Goal: Task Accomplishment & Management: Use online tool/utility

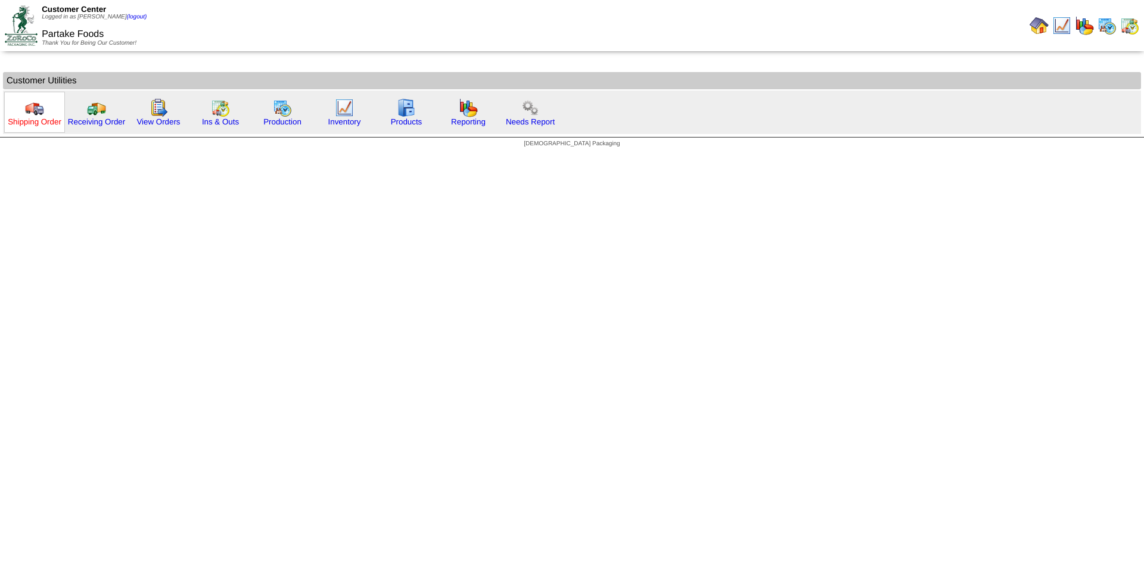
click at [45, 122] on link "Shipping Order" at bounding box center [35, 121] width 54 height 9
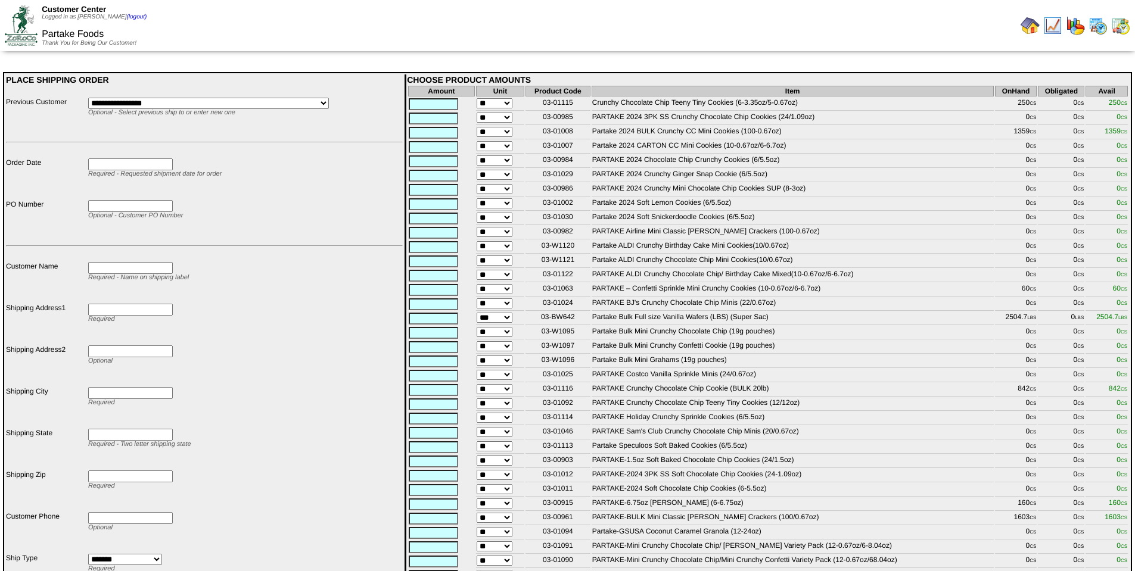
drag, startPoint x: 572, startPoint y: 132, endPoint x: 540, endPoint y: 132, distance: 32.2
click at [540, 132] on td "03-01008" at bounding box center [557, 132] width 65 height 13
copy td "03-01008"
click at [573, 294] on td "03-01063" at bounding box center [557, 287] width 65 height 13
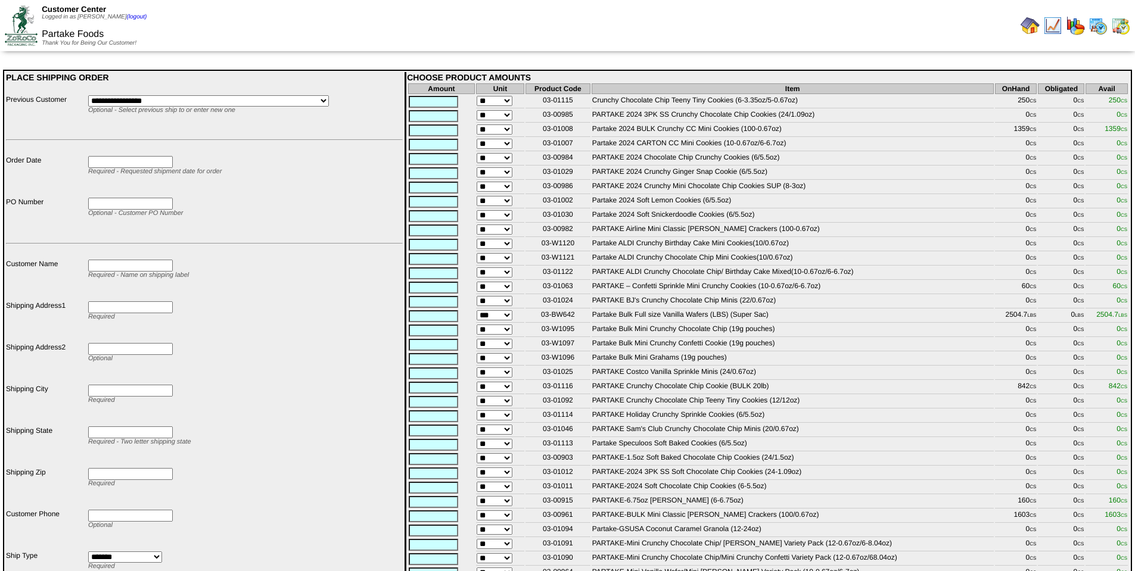
drag, startPoint x: 573, startPoint y: 294, endPoint x: 542, endPoint y: 295, distance: 31.0
click at [542, 294] on td "03-01063" at bounding box center [557, 287] width 65 height 13
copy td "03-01063"
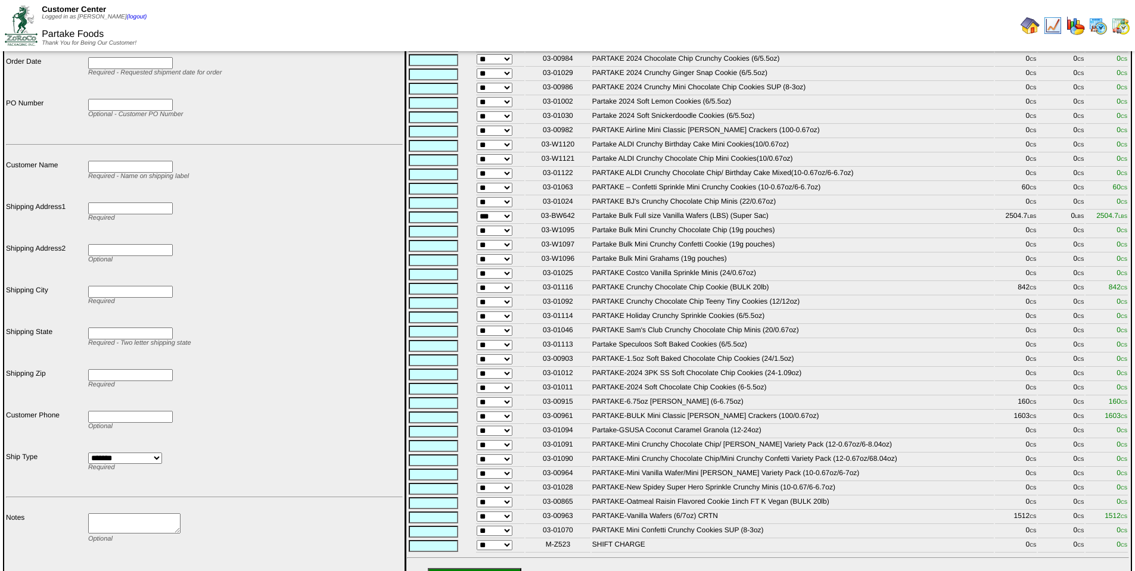
scroll to position [121, 0]
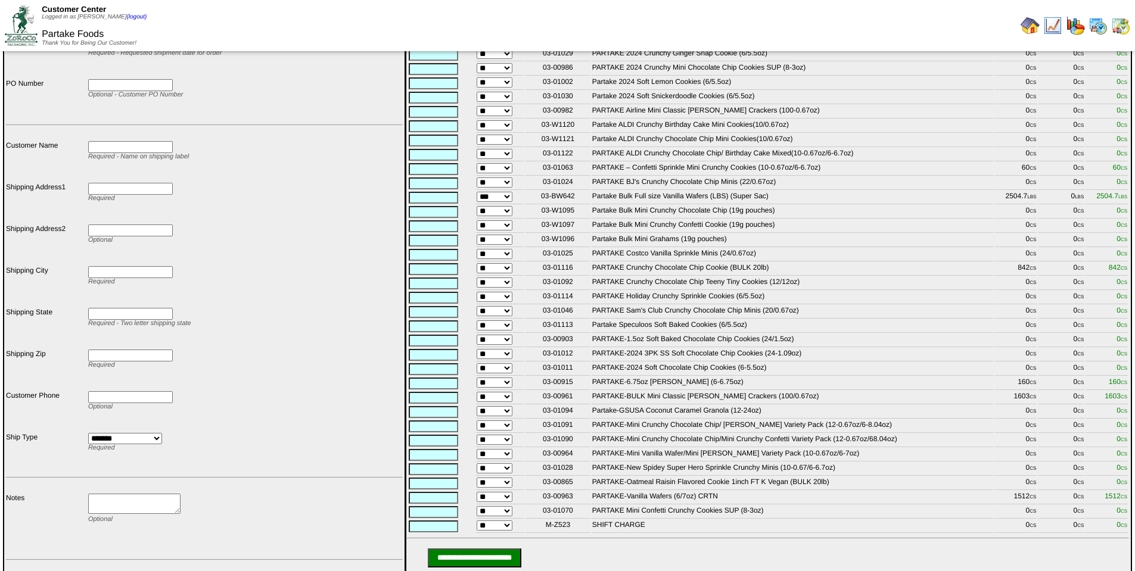
drag, startPoint x: 551, startPoint y: 415, endPoint x: 539, endPoint y: 415, distance: 11.9
click at [539, 404] on td "03-00961" at bounding box center [557, 397] width 65 height 13
copy td "03-00961"
drag, startPoint x: 574, startPoint y: 519, endPoint x: 542, endPoint y: 519, distance: 31.6
click at [542, 505] on td "03-00963" at bounding box center [557, 497] width 65 height 13
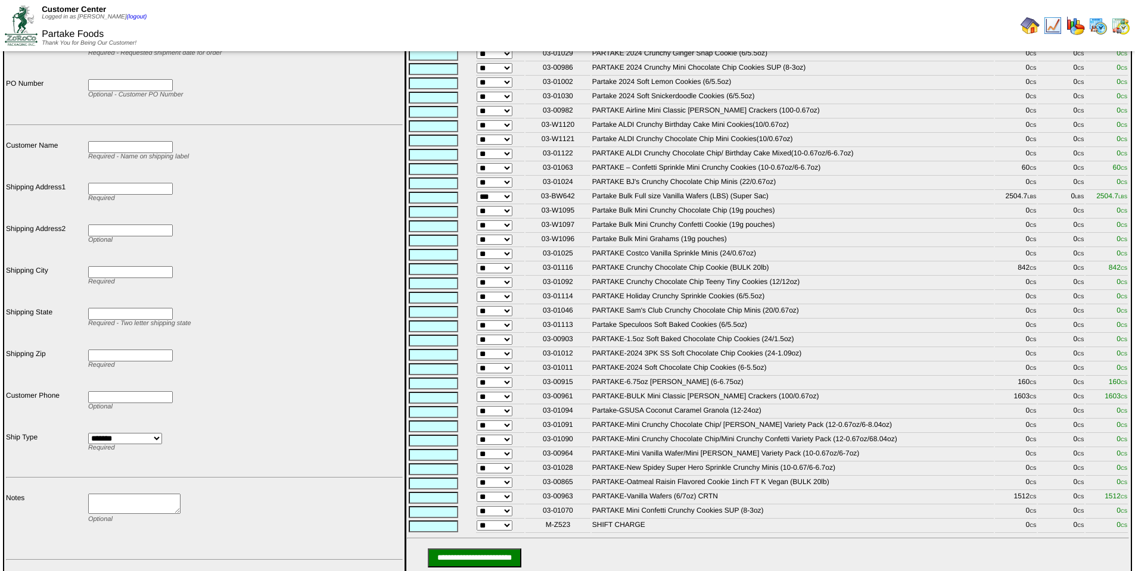
copy td "03-00963"
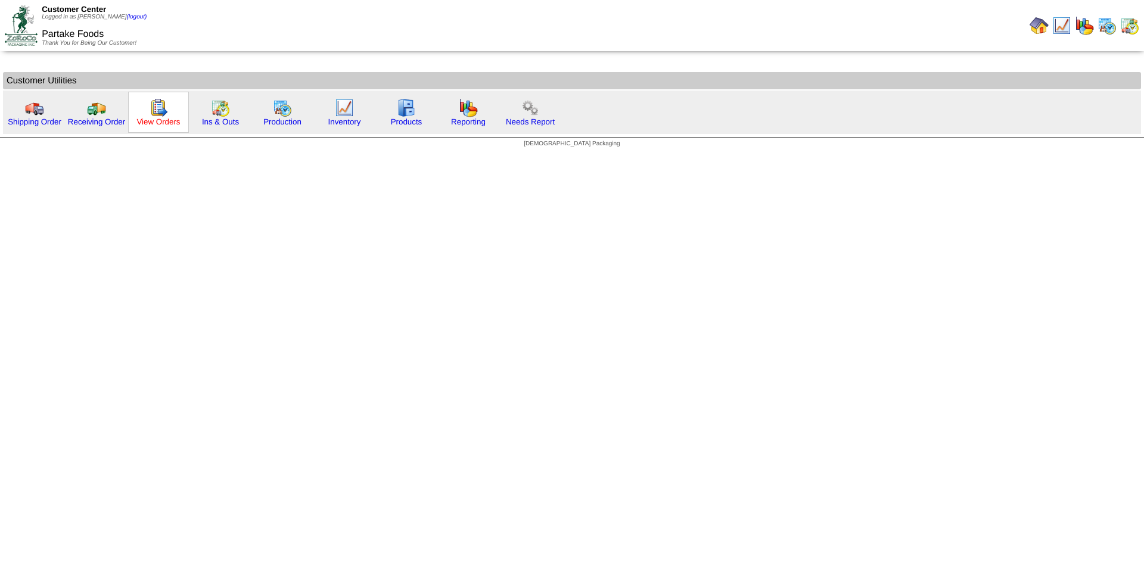
click at [172, 123] on link "View Orders" at bounding box center [157, 121] width 43 height 9
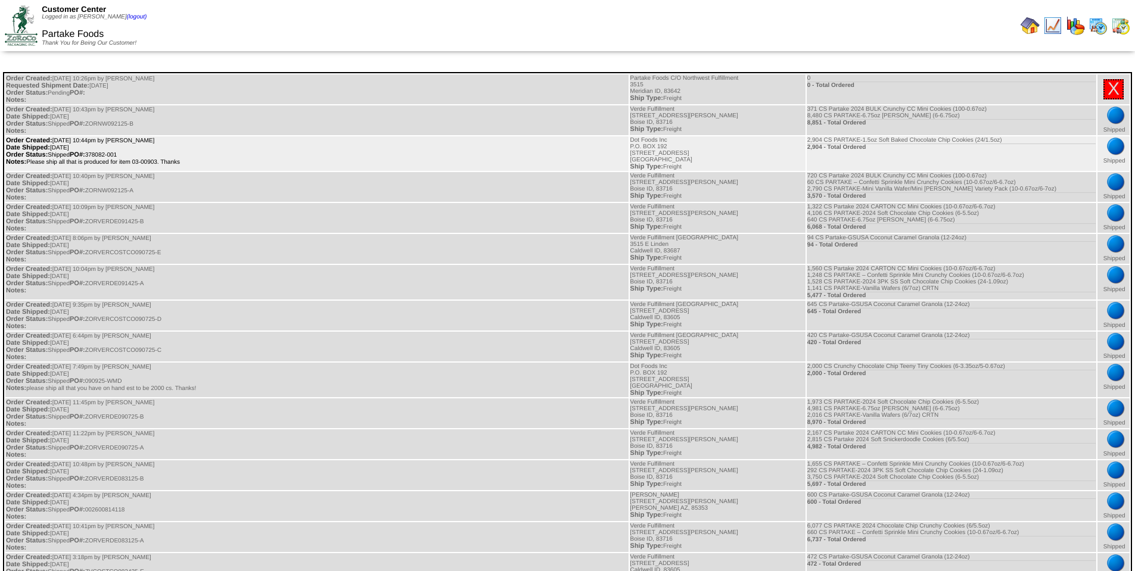
drag, startPoint x: 138, startPoint y: 155, endPoint x: 95, endPoint y: 154, distance: 42.3
click at [95, 154] on td "Order Created: 09/15/2025 at 10:44pm by Smock Date Shipped: 09/25/2025 Order St…" at bounding box center [316, 153] width 623 height 35
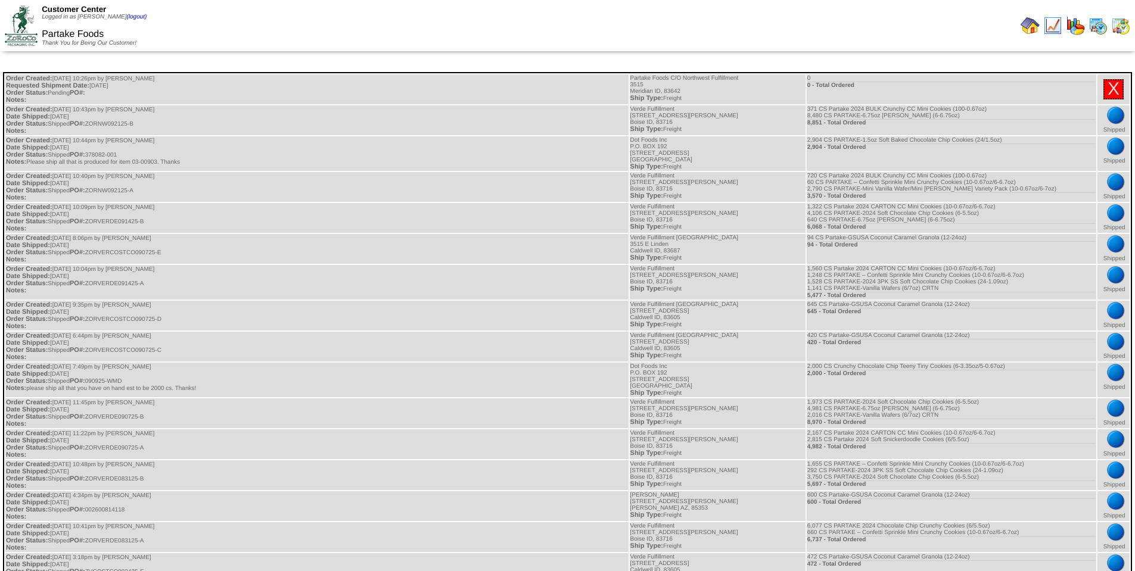
copy td "378082-001"
click at [1034, 29] on img at bounding box center [1029, 25] width 19 height 19
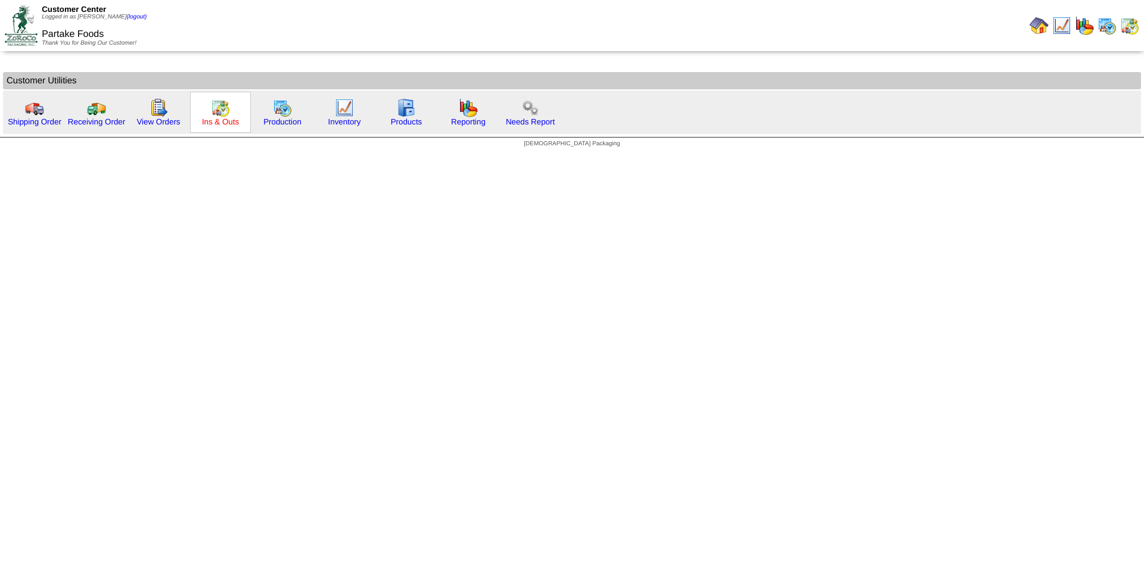
click at [210, 119] on link "Ins & Outs" at bounding box center [220, 121] width 37 height 9
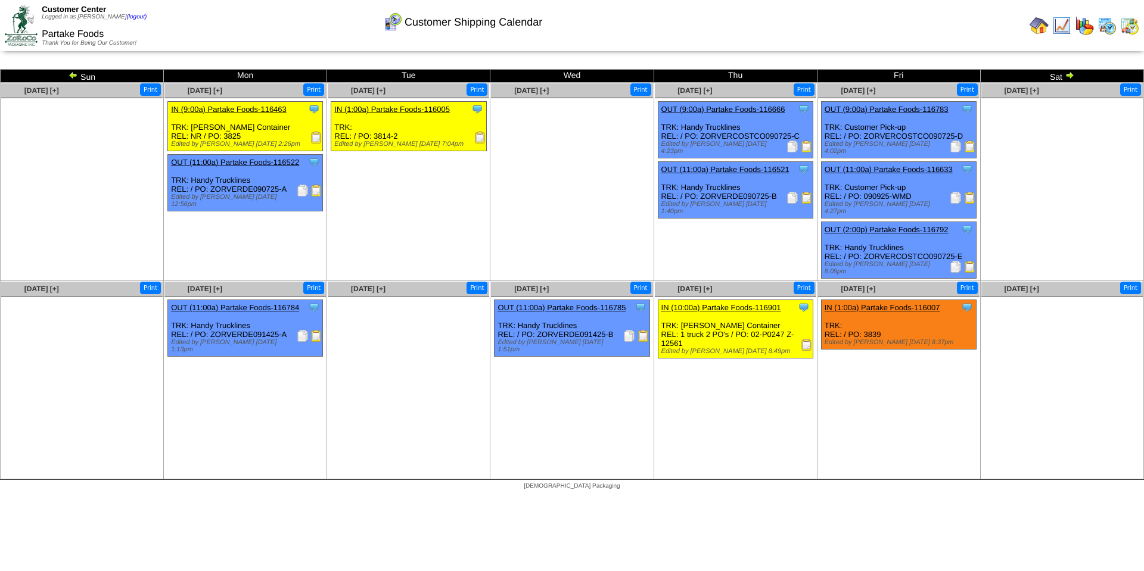
click at [1068, 78] on img at bounding box center [1070, 75] width 10 height 10
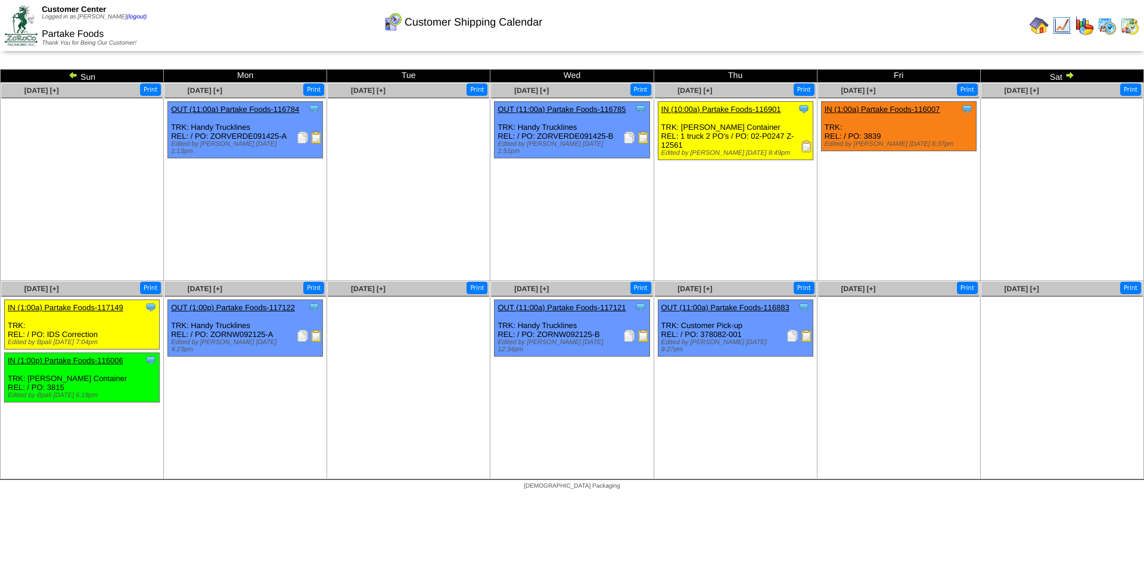
click at [755, 307] on link "OUT (11:00a) Partake Foods-116883" at bounding box center [725, 307] width 128 height 9
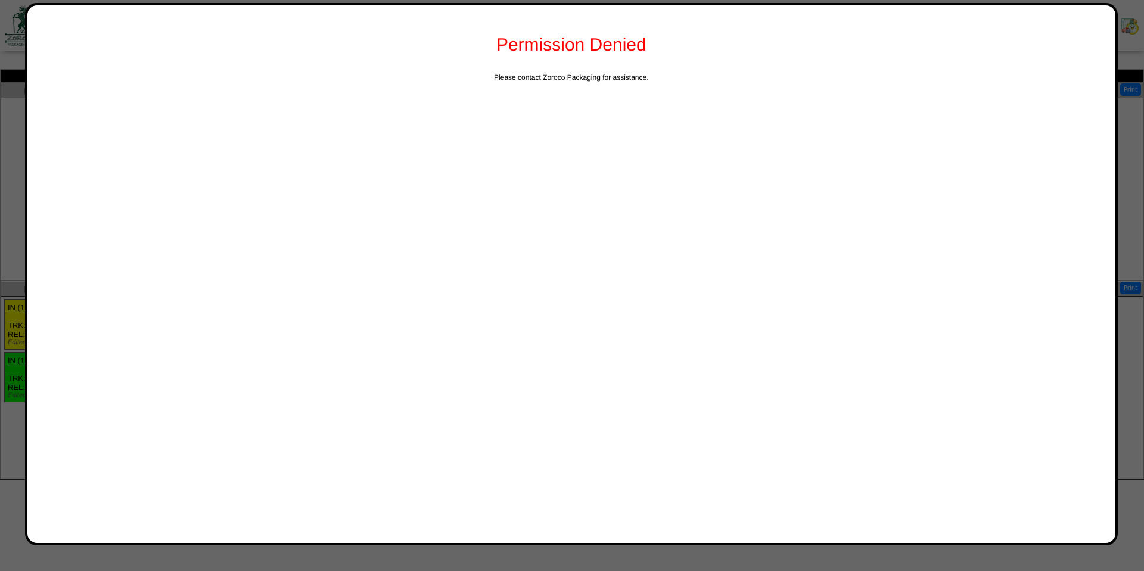
click at [1125, 183] on div at bounding box center [572, 285] width 1144 height 571
click at [847, 97] on div "Permission Denied Please contact Zoroco Packaging for assistance." at bounding box center [571, 274] width 1093 height 543
click at [834, 119] on div "Permission Denied Please contact Zoroco Packaging for assistance." at bounding box center [571, 274] width 1093 height 543
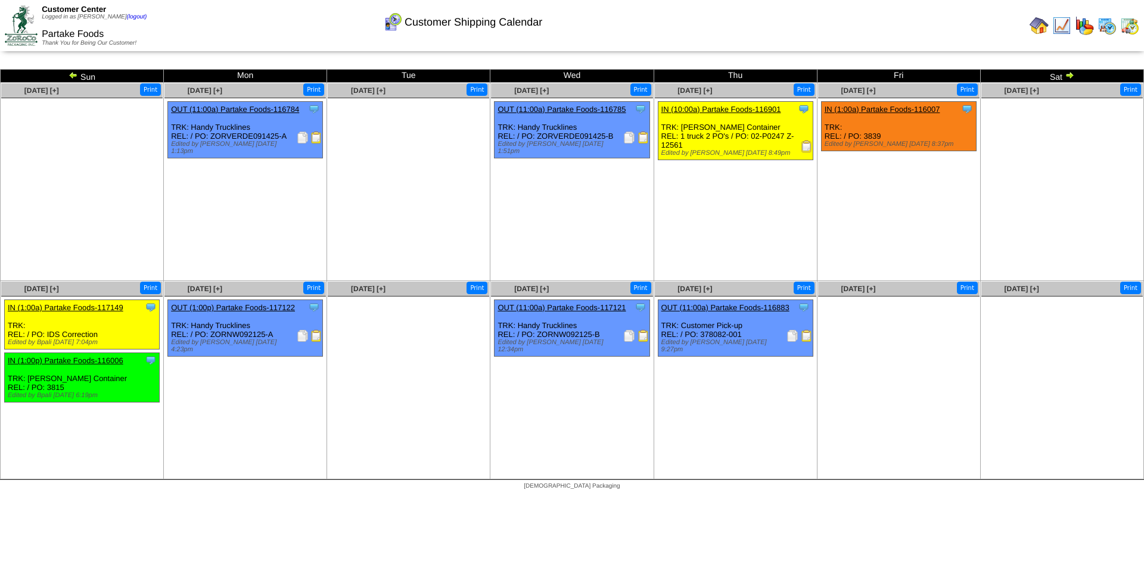
click at [794, 336] on img at bounding box center [792, 336] width 12 height 12
